Goal: Transaction & Acquisition: Book appointment/travel/reservation

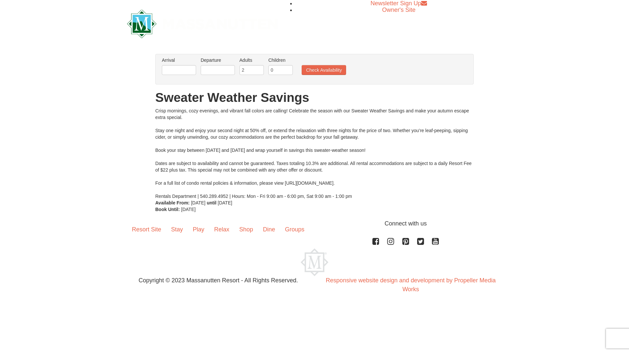
click at [189, 69] on input "text" at bounding box center [179, 70] width 34 height 10
click at [210, 67] on input "text" at bounding box center [218, 70] width 34 height 10
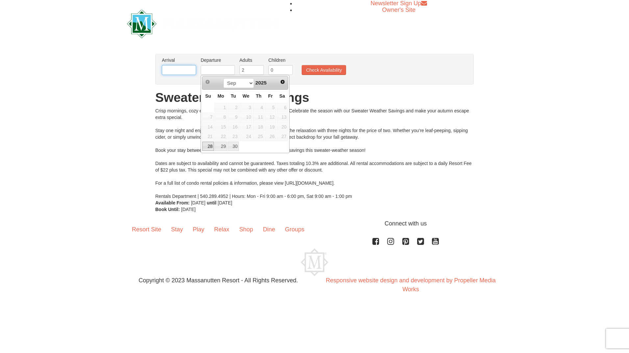
click at [188, 70] on input "text" at bounding box center [179, 70] width 34 height 10
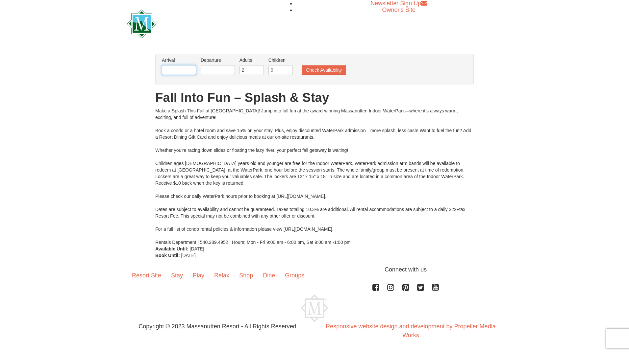
click at [184, 66] on input "text" at bounding box center [179, 70] width 34 height 10
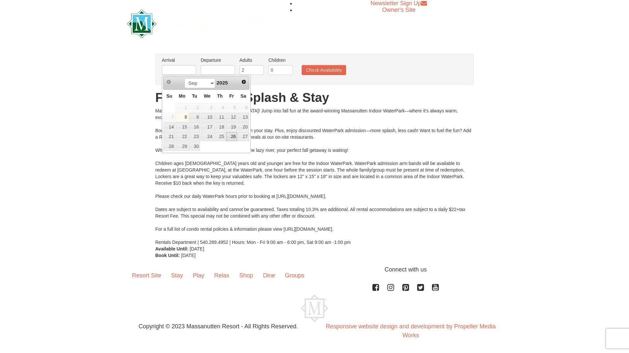
click at [233, 137] on link "26" at bounding box center [231, 136] width 11 height 9
type input "[DATE]"
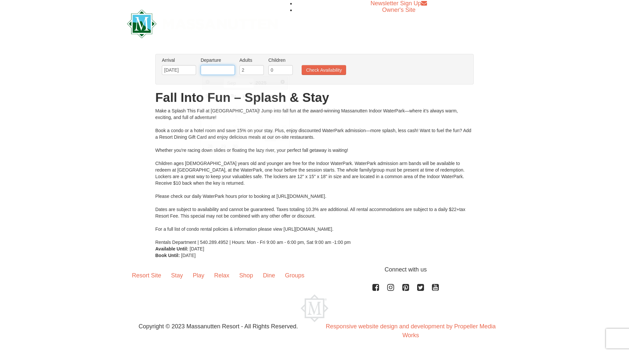
click at [217, 67] on input "text" at bounding box center [218, 70] width 34 height 10
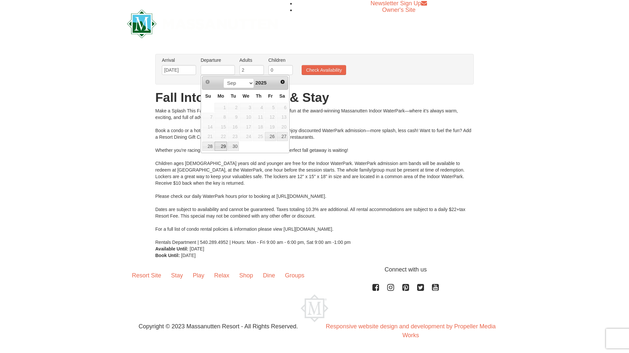
click at [222, 148] on link "29" at bounding box center [220, 146] width 12 height 9
type input "[DATE]"
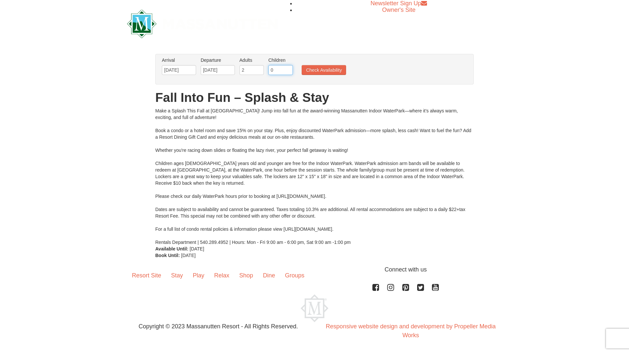
click at [273, 67] on input "0" at bounding box center [280, 70] width 24 height 10
click at [288, 72] on input "0" at bounding box center [280, 70] width 24 height 10
type input "2"
click at [321, 68] on button "Check Availability" at bounding box center [323, 70] width 44 height 10
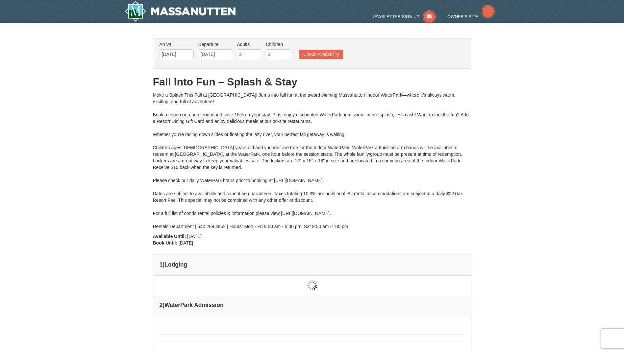
type input "09/27/2025"
type input "[DATE]"
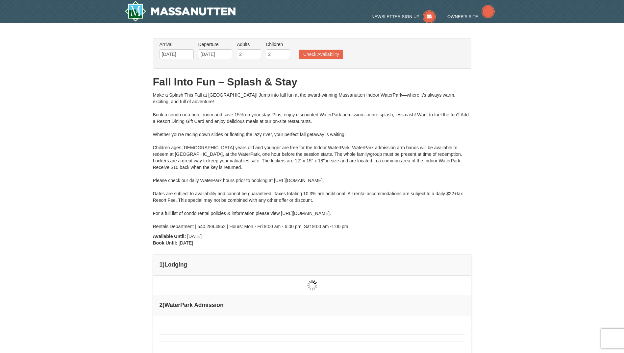
type input "[DATE]"
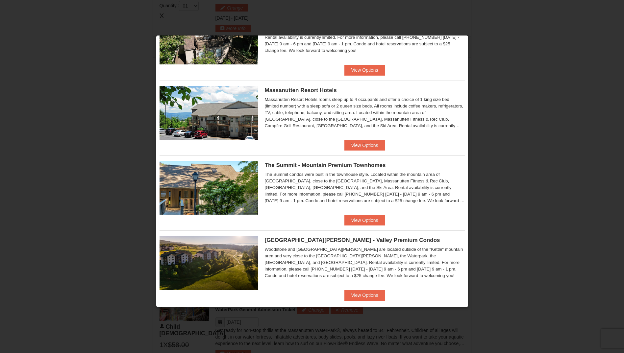
scroll to position [205, 0]
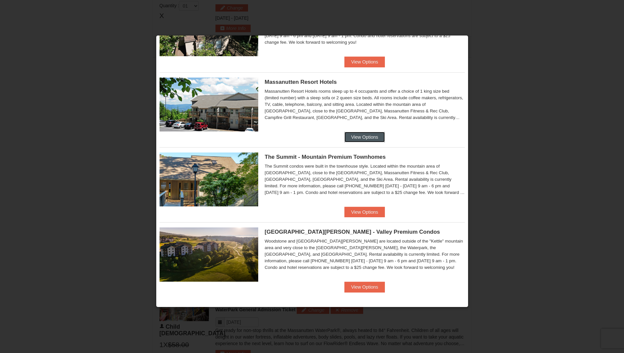
click at [360, 140] on button "View Options" at bounding box center [364, 137] width 40 height 11
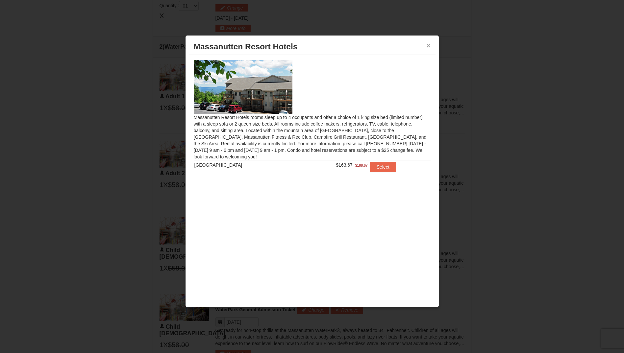
click at [426, 44] on button "×" at bounding box center [428, 45] width 4 height 7
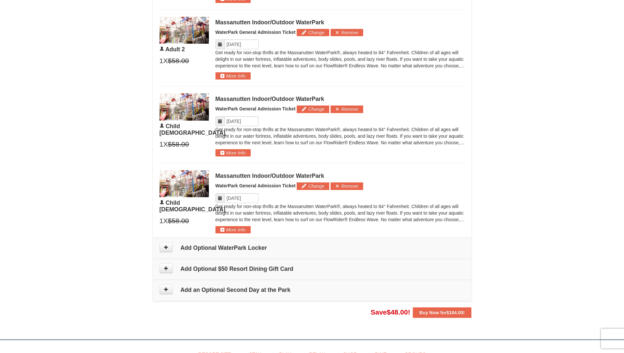
scroll to position [412, 0]
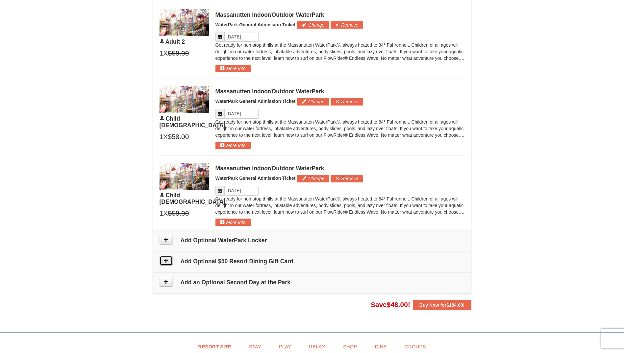
click at [169, 260] on button at bounding box center [165, 261] width 13 height 10
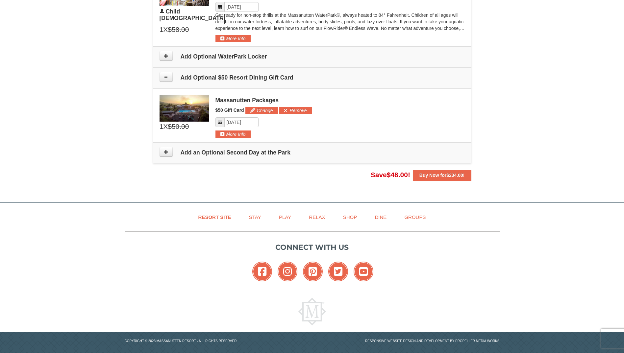
scroll to position [602, 0]
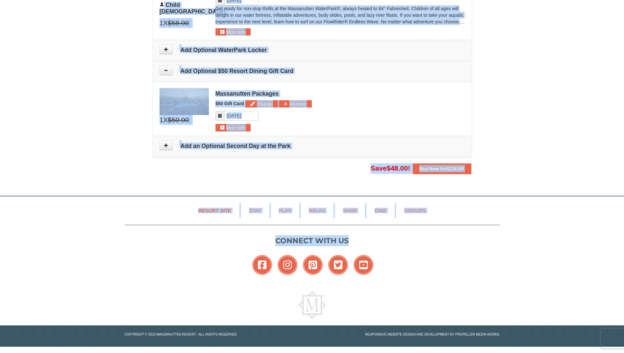
drag, startPoint x: 623, startPoint y: 238, endPoint x: 624, endPoint y: 174, distance: 63.8
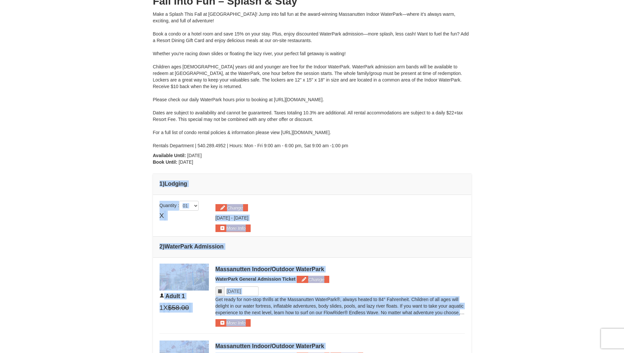
scroll to position [0, 0]
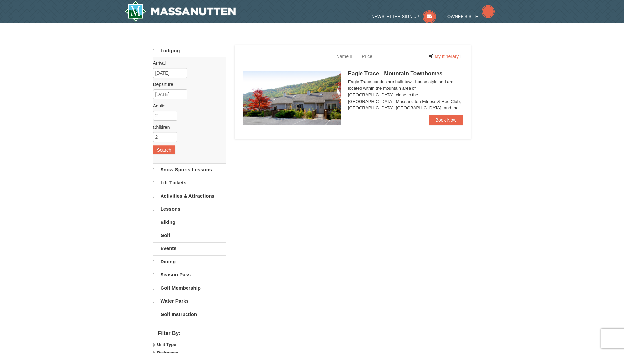
select select "9"
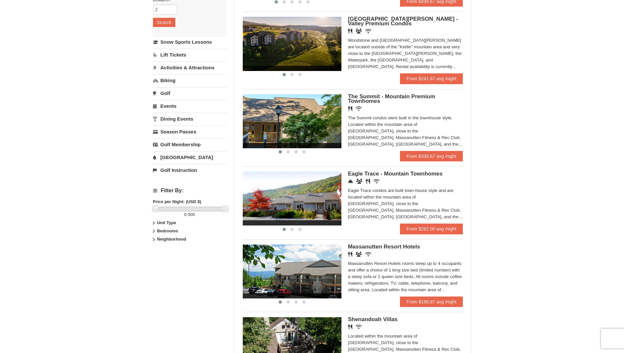
scroll to position [164, 0]
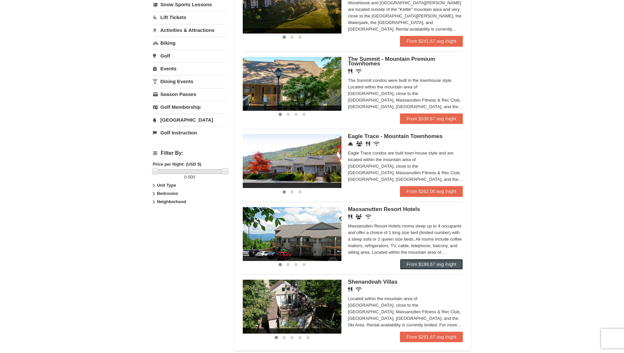
click at [419, 269] on link "From $188.67 avg /night" at bounding box center [431, 264] width 63 height 11
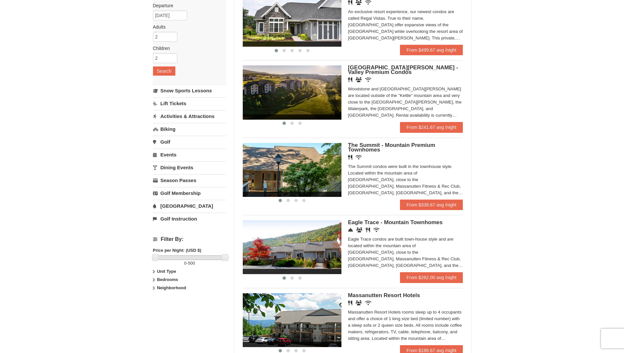
scroll to position [66, 0]
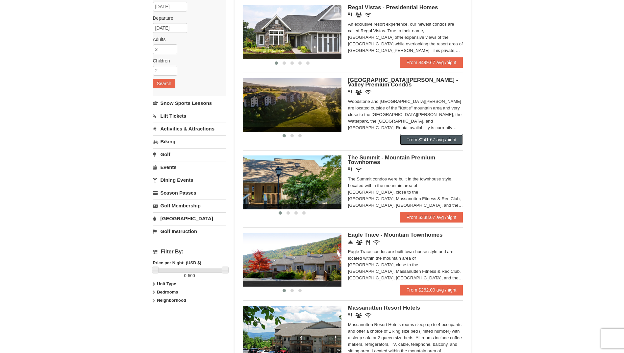
click at [420, 136] on link "From $241.67 avg /night" at bounding box center [431, 139] width 63 height 11
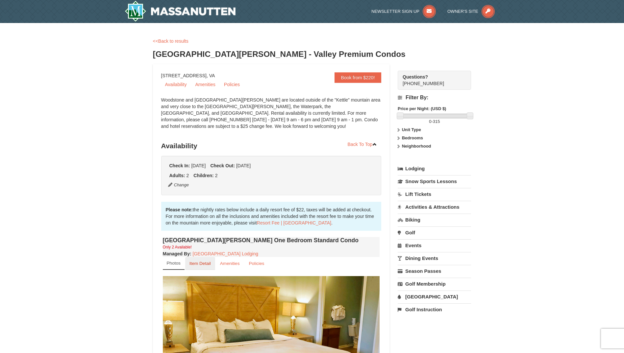
click at [201, 264] on small "Item Detail" at bounding box center [199, 263] width 21 height 5
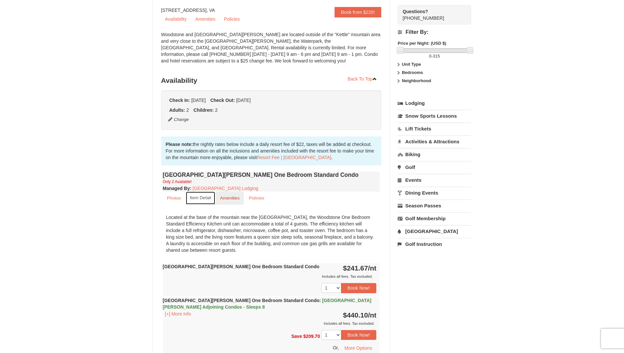
scroll to position [66, 0]
click at [236, 201] on link "Amenities" at bounding box center [230, 197] width 28 height 13
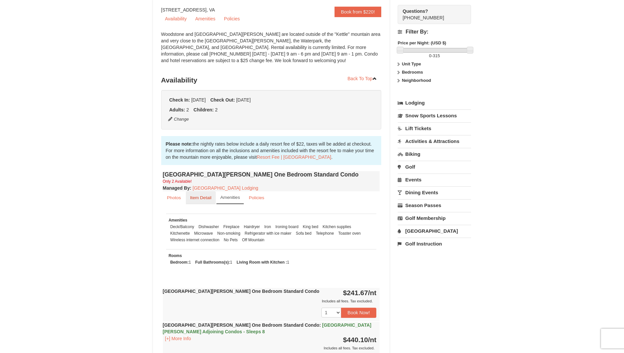
click at [200, 195] on small "Item Detail" at bounding box center [200, 197] width 21 height 5
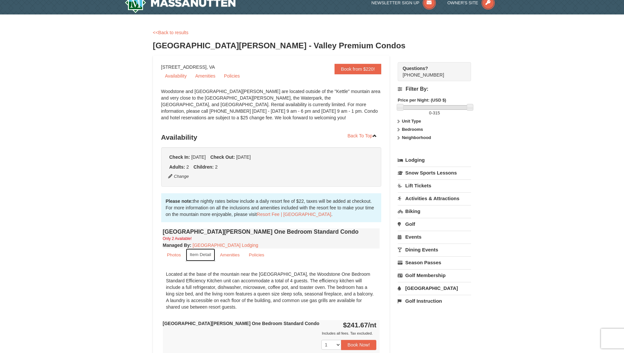
scroll to position [0, 0]
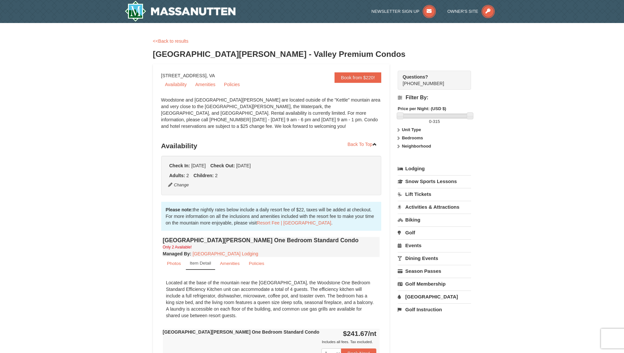
click at [404, 209] on link "Activities & Attractions" at bounding box center [433, 207] width 73 height 12
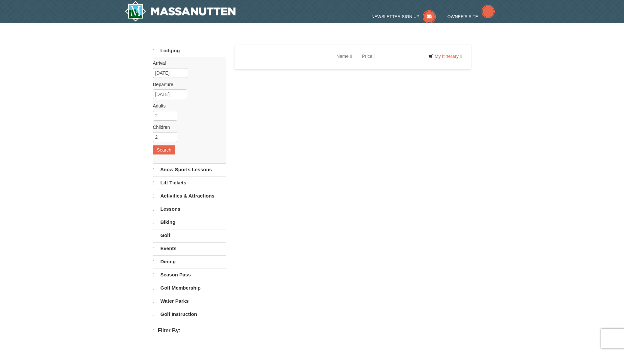
select select "9"
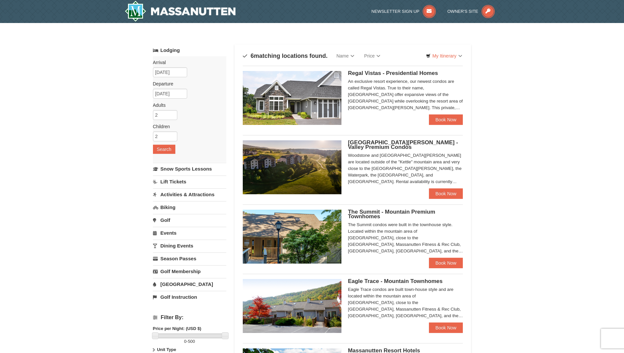
click at [176, 283] on link "[GEOGRAPHIC_DATA]" at bounding box center [189, 284] width 73 height 12
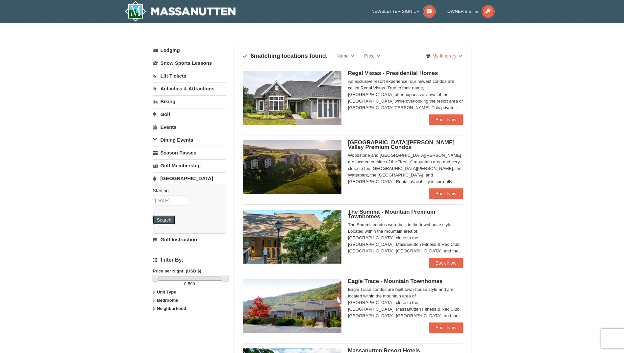
click at [168, 222] on button "Search" at bounding box center [164, 219] width 22 height 9
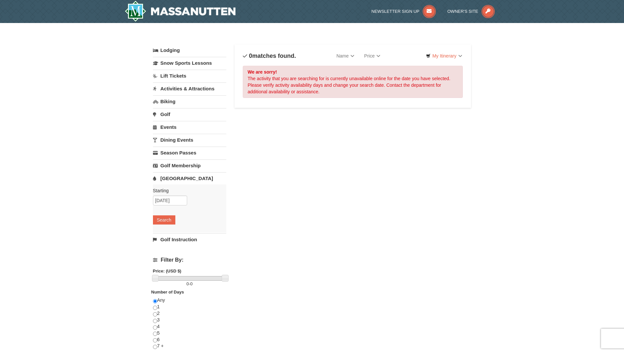
click at [183, 92] on link "Activities & Attractions" at bounding box center [189, 89] width 73 height 12
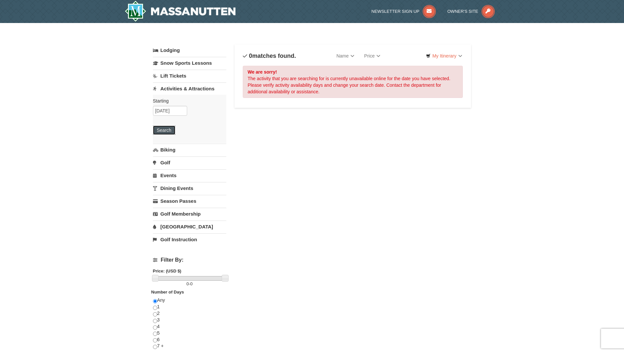
click at [169, 130] on button "Search" at bounding box center [164, 130] width 22 height 9
